Goal: Information Seeking & Learning: Learn about a topic

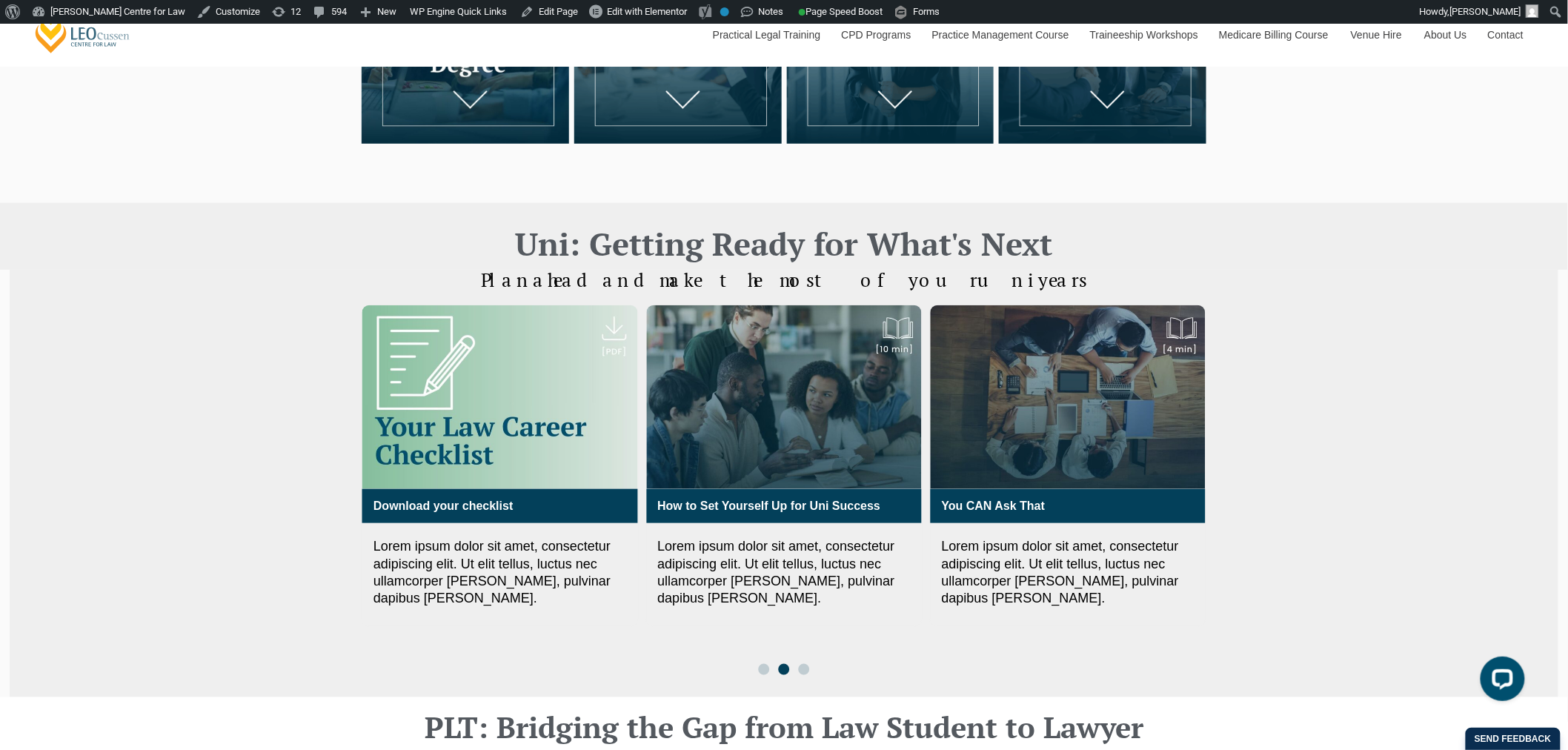
scroll to position [411, 0]
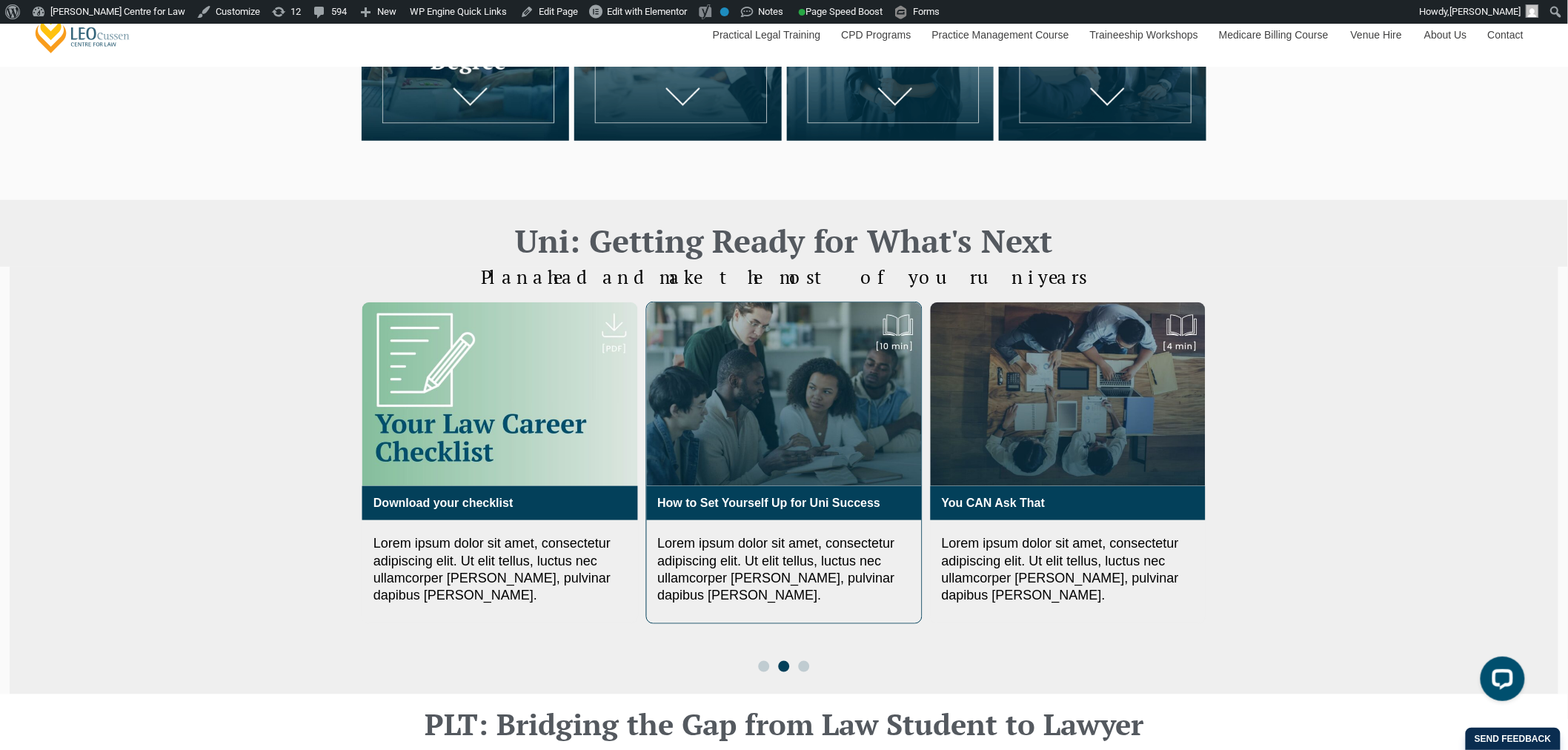
click at [719, 425] on img "3 / 3" at bounding box center [784, 393] width 275 height 184
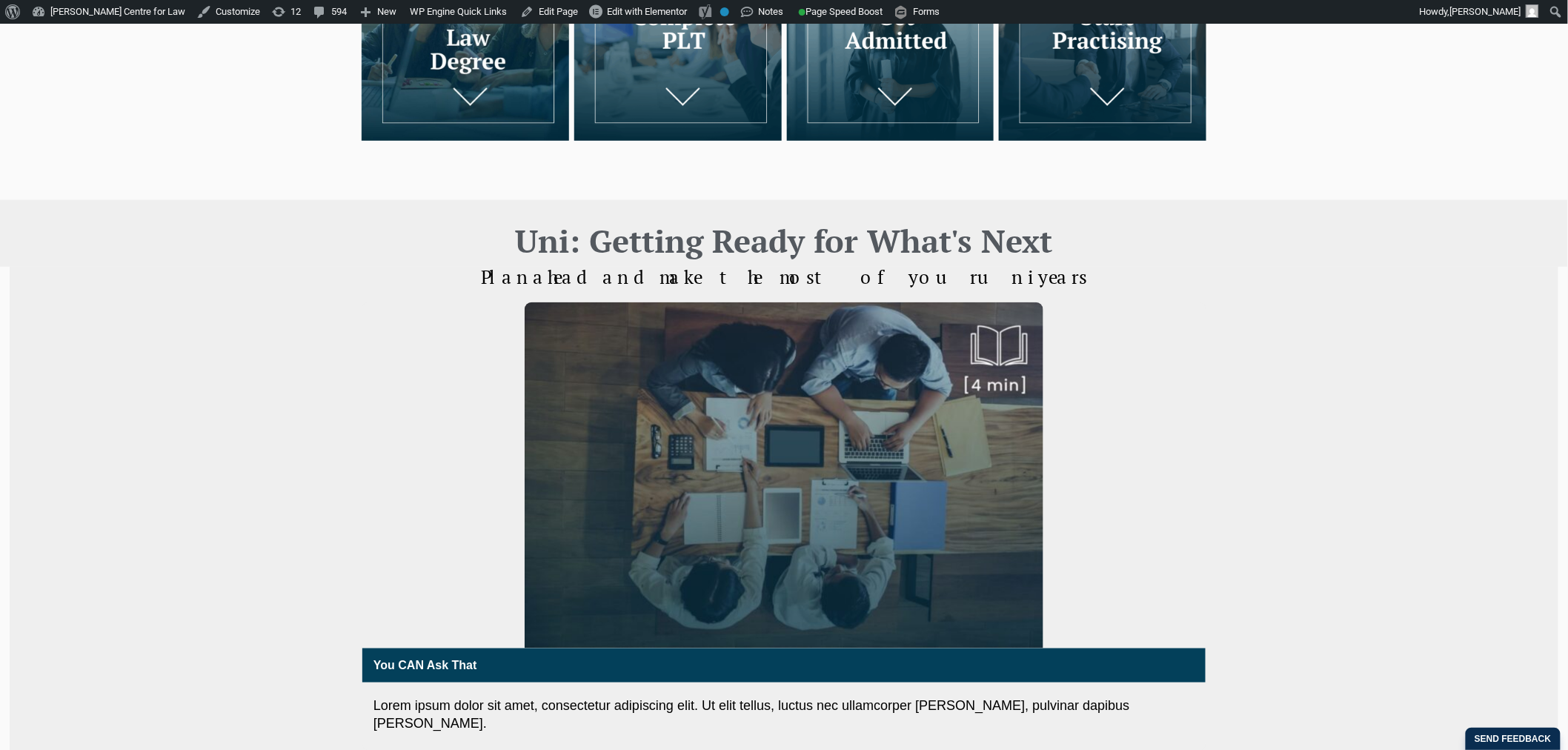
scroll to position [411, 0]
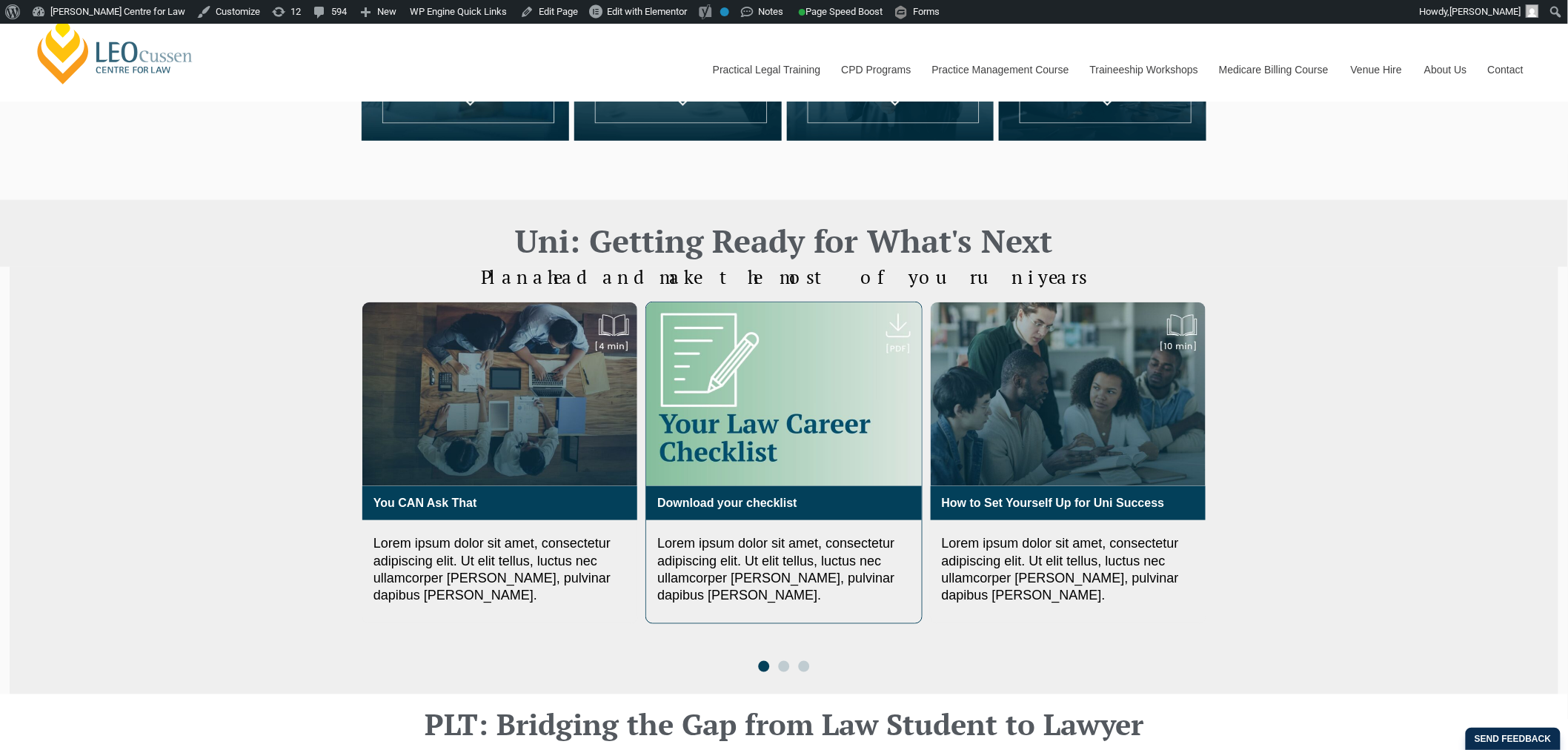
click at [792, 402] on img "2 / 3" at bounding box center [784, 393] width 275 height 184
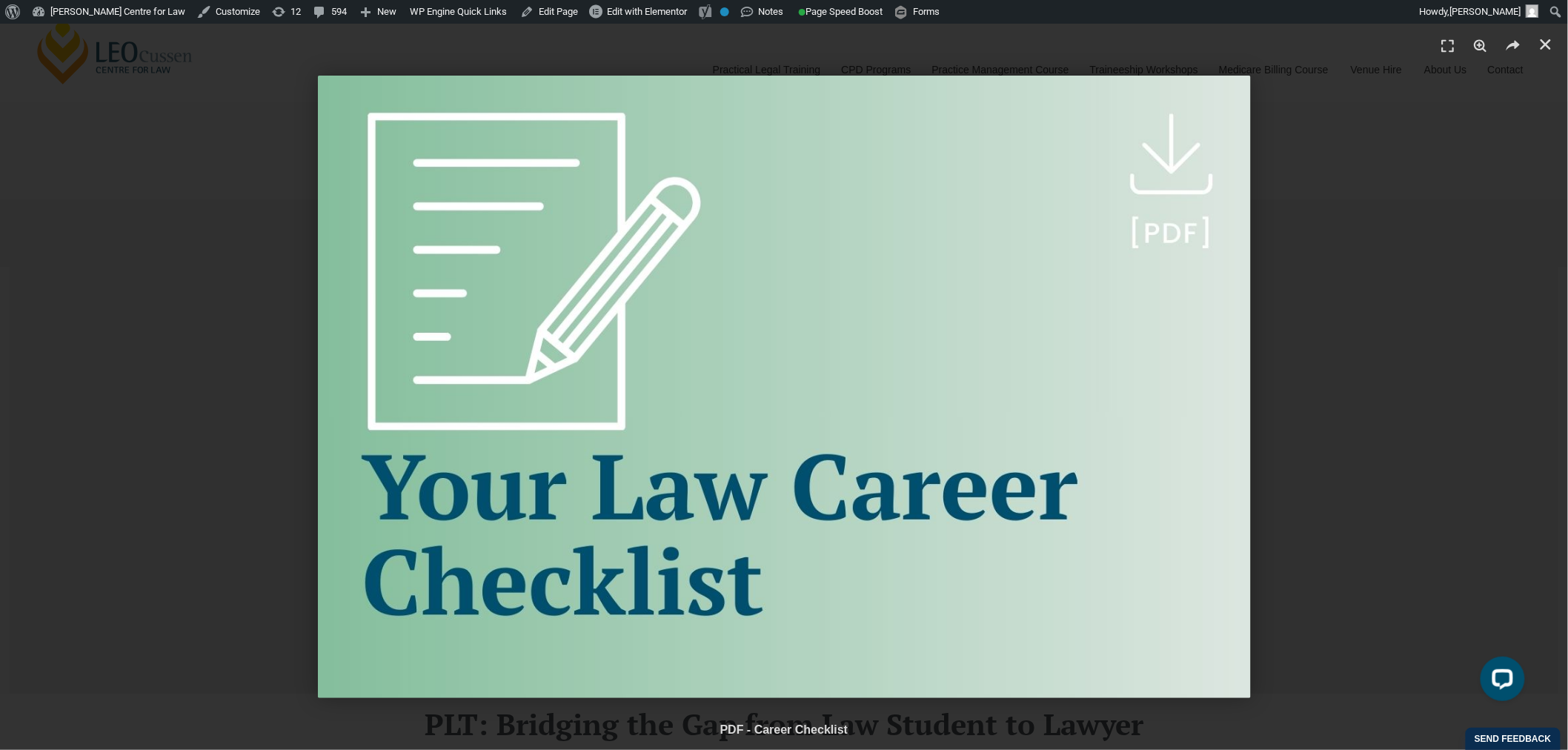
click at [1480, 240] on div "1 / 1" at bounding box center [784, 386] width 1465 height 622
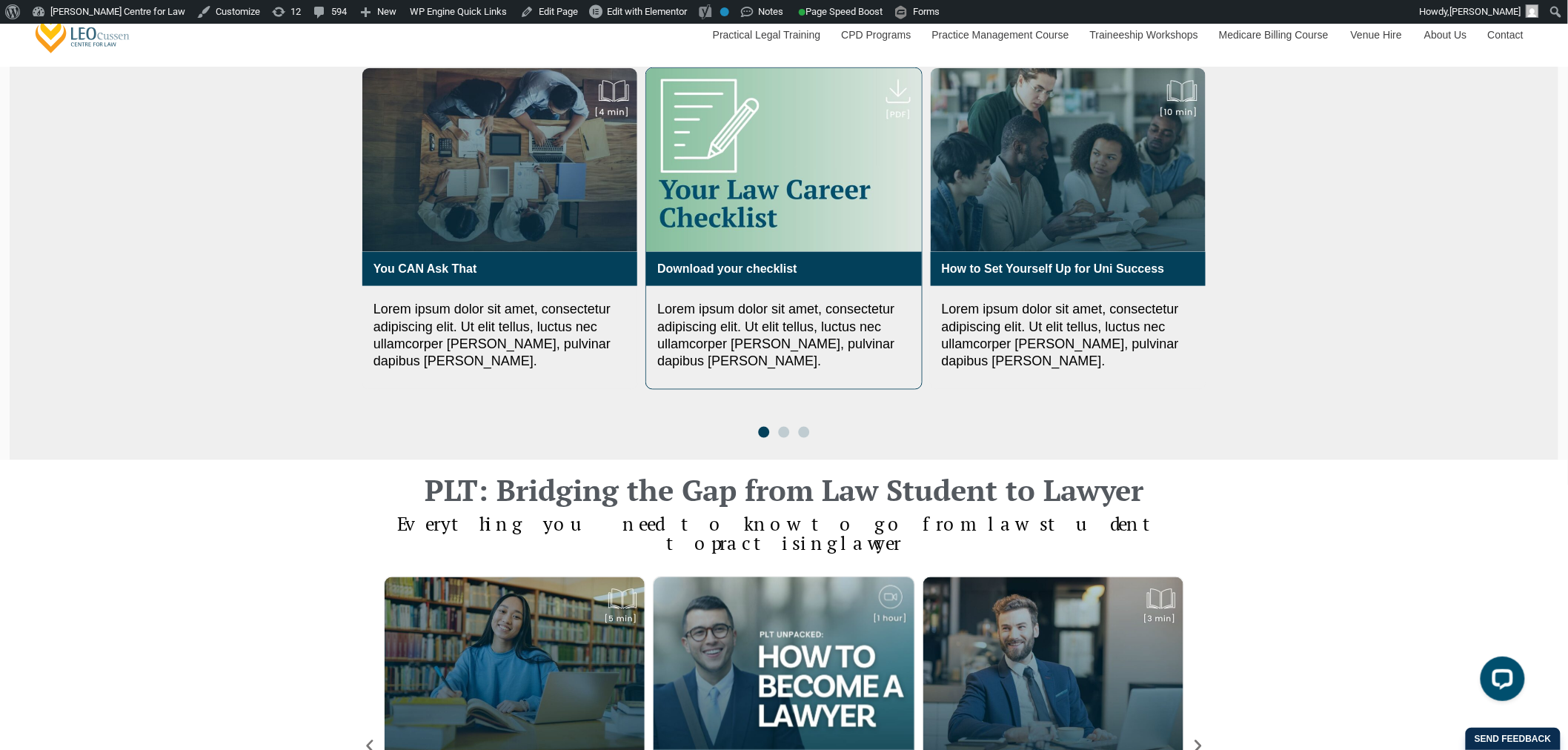
scroll to position [658, 0]
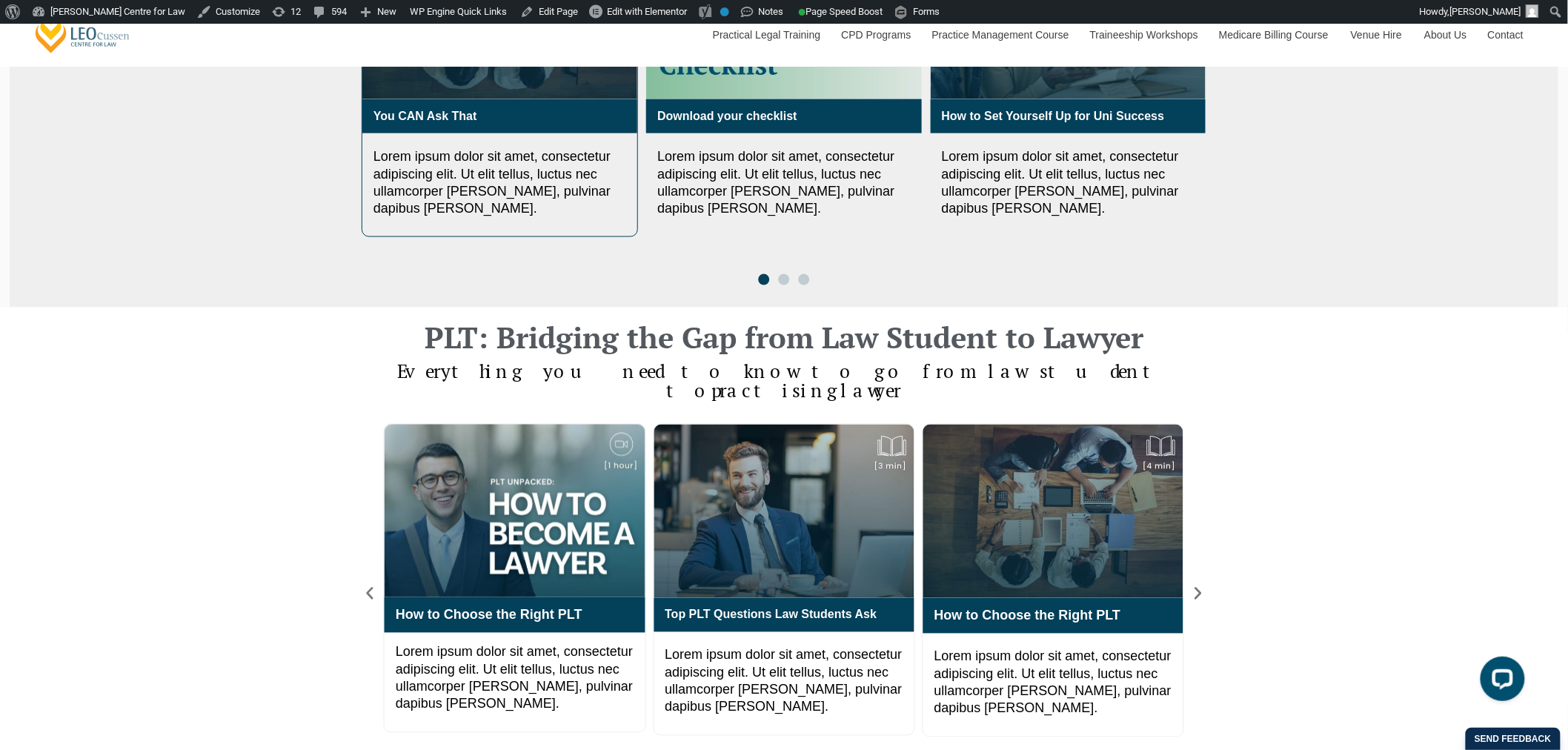
scroll to position [823, 0]
